Goal: Find specific fact

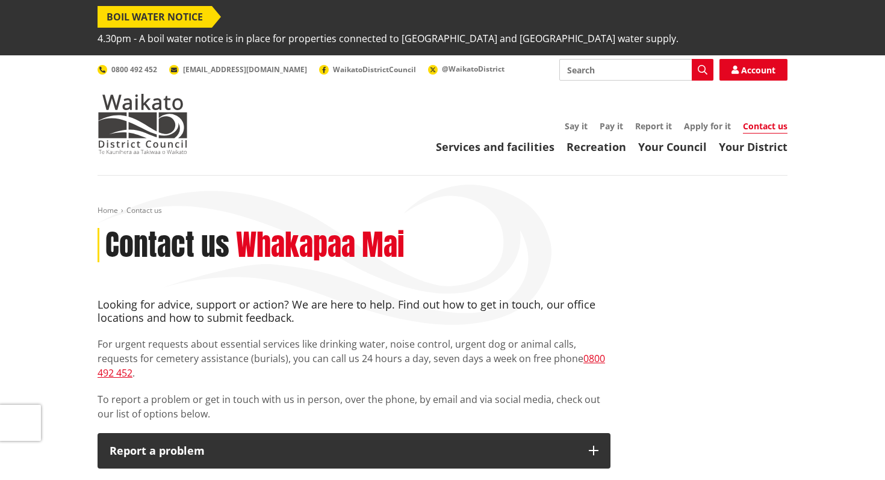
click at [625, 59] on input "Search" at bounding box center [636, 70] width 154 height 22
type input "Maehi paki"
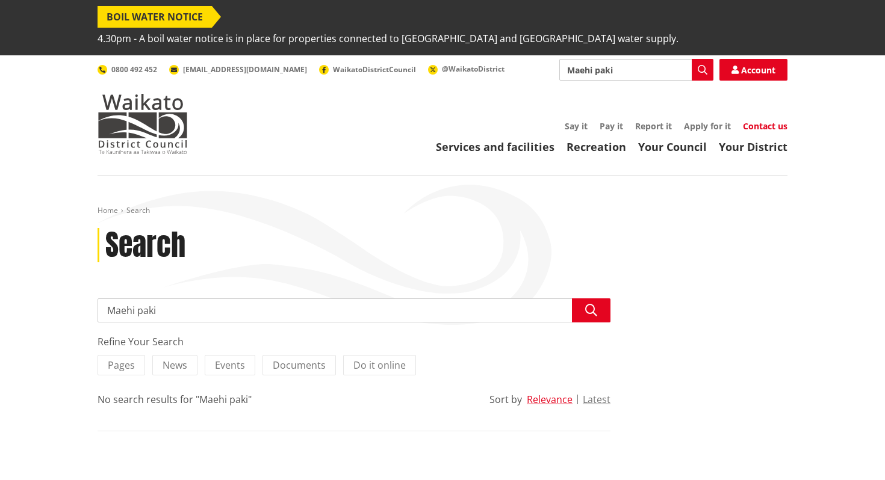
click at [767, 120] on link "Contact us" at bounding box center [765, 125] width 45 height 11
